Goal: Task Accomplishment & Management: Manage account settings

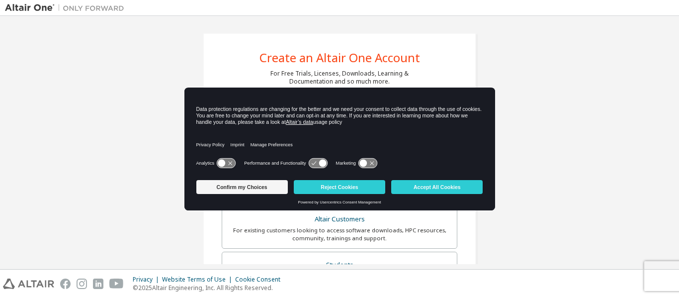
click at [306, 151] on body "Create an Altair One Account For Free Trials, Licenses, Downloads, Learning & D…" at bounding box center [339, 149] width 679 height 298
click at [220, 161] on icon at bounding box center [221, 162] width 7 height 7
click at [220, 161] on icon at bounding box center [226, 162] width 18 height 9
click at [226, 160] on icon at bounding box center [226, 162] width 18 height 9
click at [245, 184] on button "Confirm my Choices" at bounding box center [241, 187] width 91 height 14
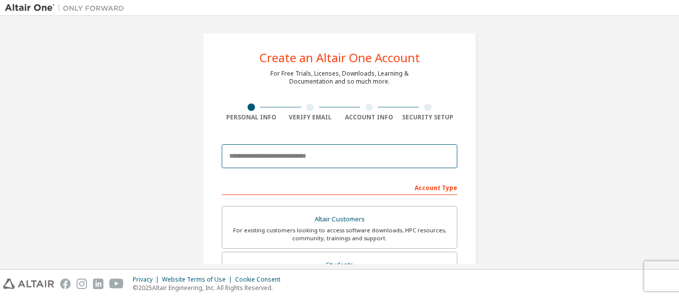
click at [265, 153] on input "email" at bounding box center [339, 156] width 235 height 24
type input "**********"
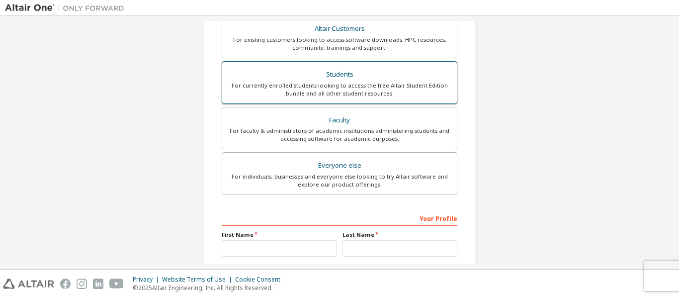
scroll to position [185, 0]
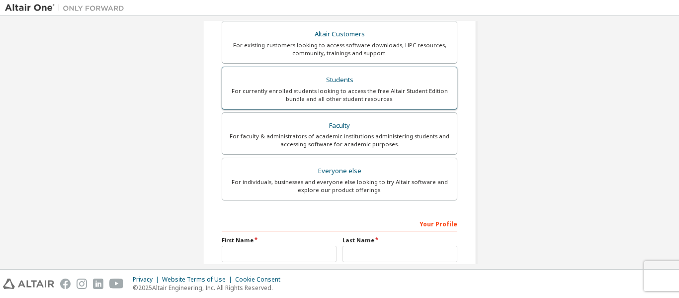
click at [349, 81] on div "Students" at bounding box center [339, 80] width 223 height 14
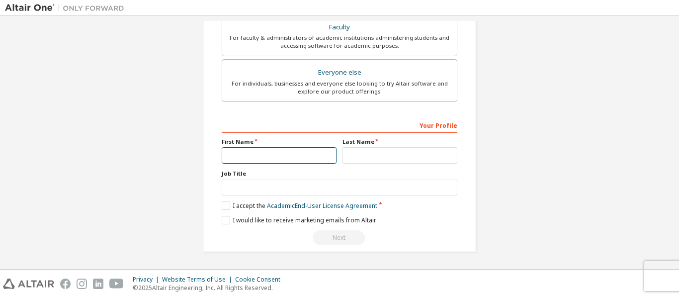
click at [318, 163] on input "text" at bounding box center [279, 155] width 115 height 16
type input "****"
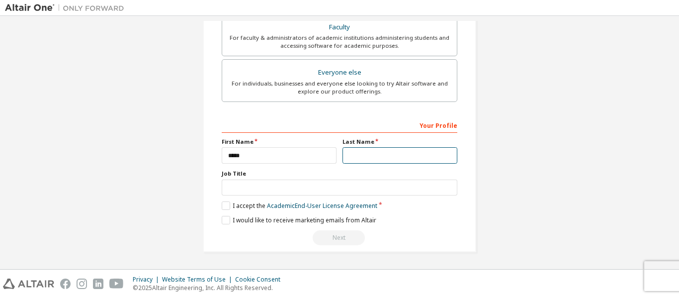
click at [369, 156] on input "text" at bounding box center [399, 155] width 115 height 16
type input "******"
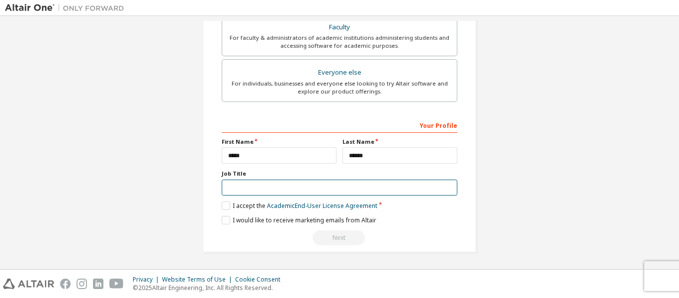
click at [327, 193] on input "text" at bounding box center [339, 187] width 235 height 16
type input "*******"
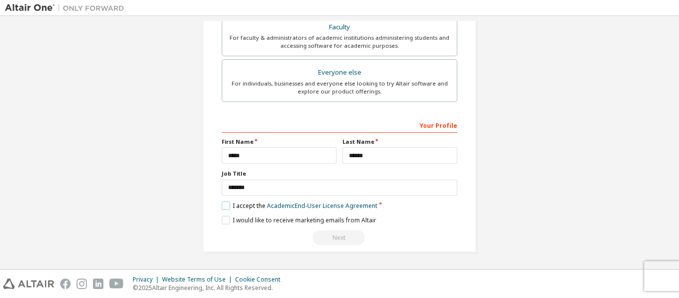
click at [227, 205] on label "I accept the Academic End-User License Agreement" at bounding box center [300, 205] width 156 height 8
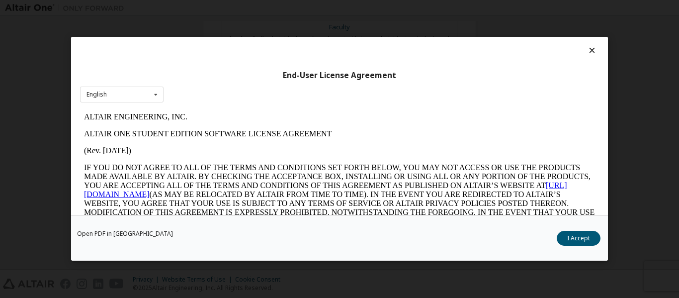
scroll to position [0, 0]
click at [123, 95] on div "English English" at bounding box center [121, 94] width 83 height 16
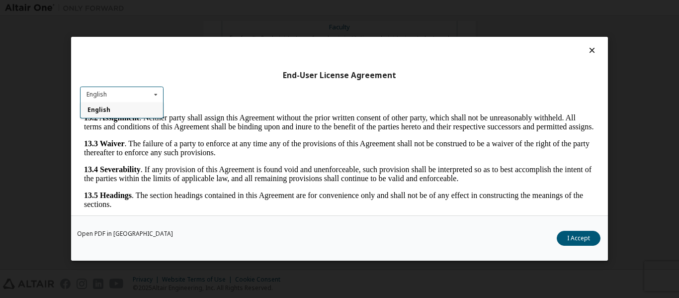
scroll to position [39, 0]
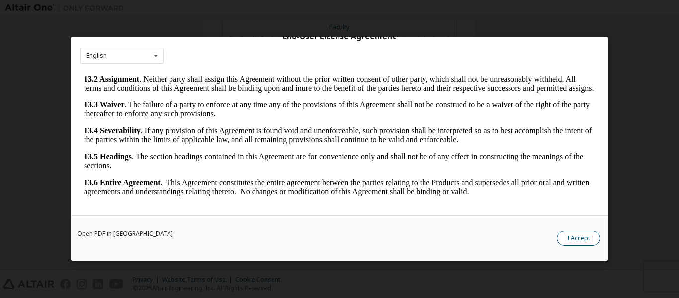
click at [578, 232] on button "I Accept" at bounding box center [578, 238] width 44 height 15
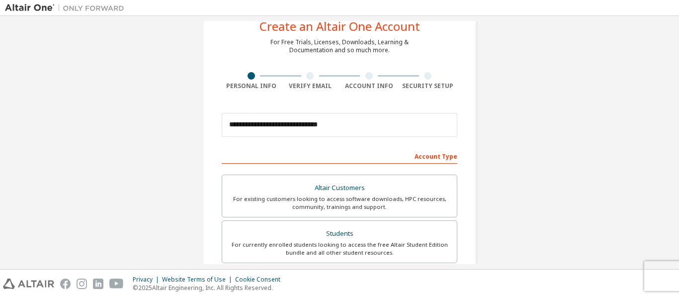
scroll to position [32, 0]
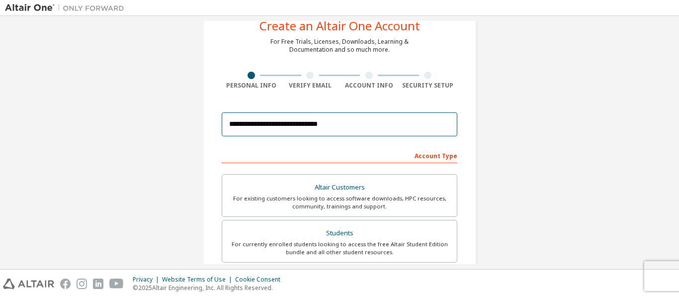
click at [394, 116] on input "**********" at bounding box center [339, 124] width 235 height 24
click at [385, 125] on input "**********" at bounding box center [339, 124] width 235 height 24
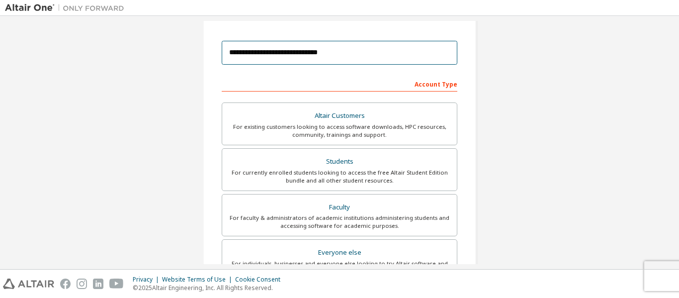
scroll to position [283, 0]
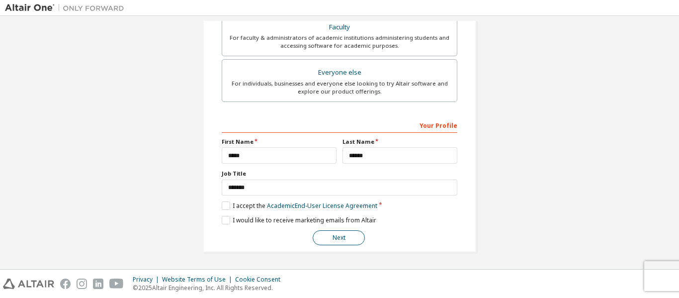
click at [348, 238] on button "Next" at bounding box center [338, 237] width 52 height 15
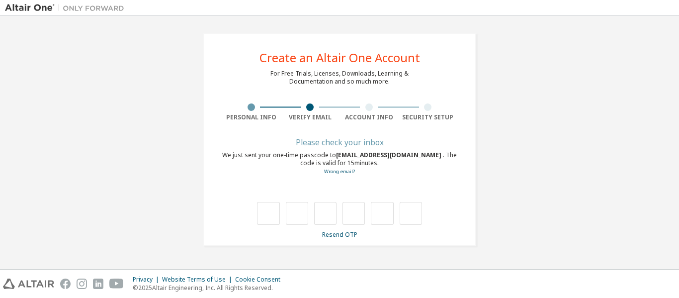
scroll to position [0, 0]
type input "*"
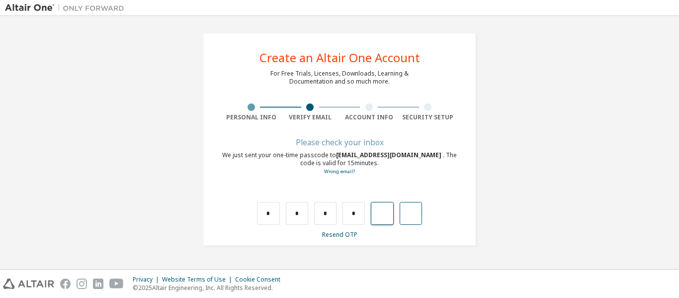
type input "*"
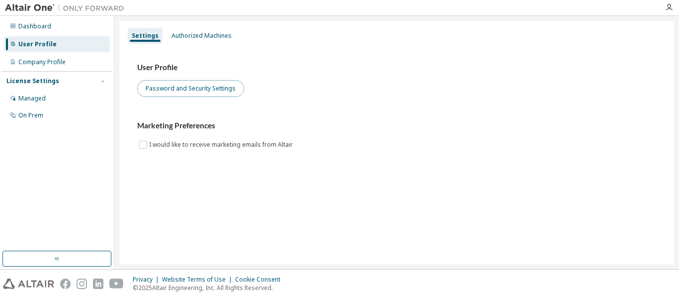
click at [198, 92] on button "Password and Security Settings" at bounding box center [190, 88] width 107 height 17
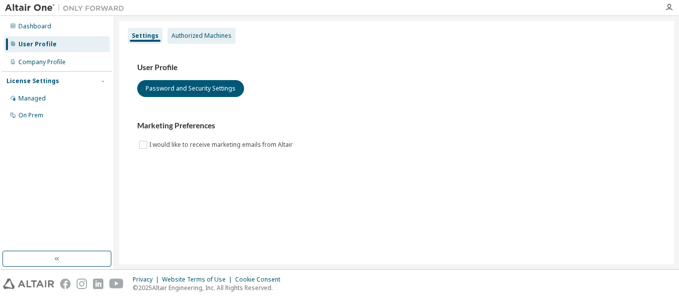
click at [210, 31] on div "Authorized Machines" at bounding box center [201, 36] width 68 height 16
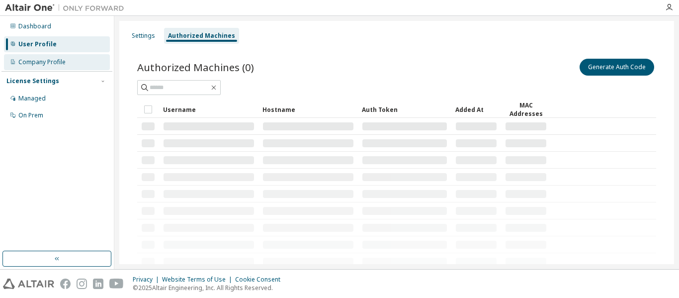
click at [36, 61] on div "Company Profile" at bounding box center [41, 62] width 47 height 8
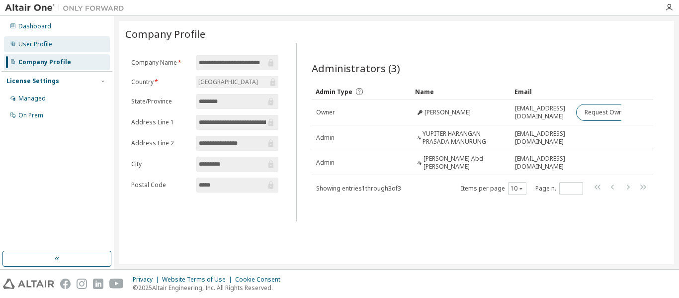
click at [31, 41] on div "User Profile" at bounding box center [35, 44] width 34 height 8
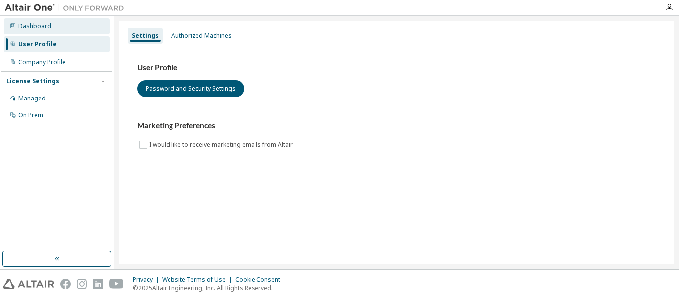
click at [42, 29] on div "Dashboard" at bounding box center [34, 26] width 33 height 8
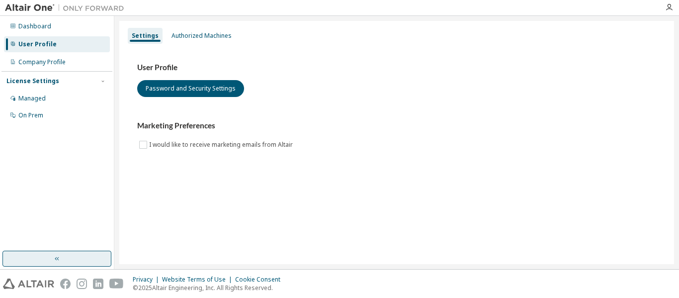
click at [84, 252] on button "button" at bounding box center [56, 258] width 109 height 16
